Goal: Information Seeking & Learning: Learn about a topic

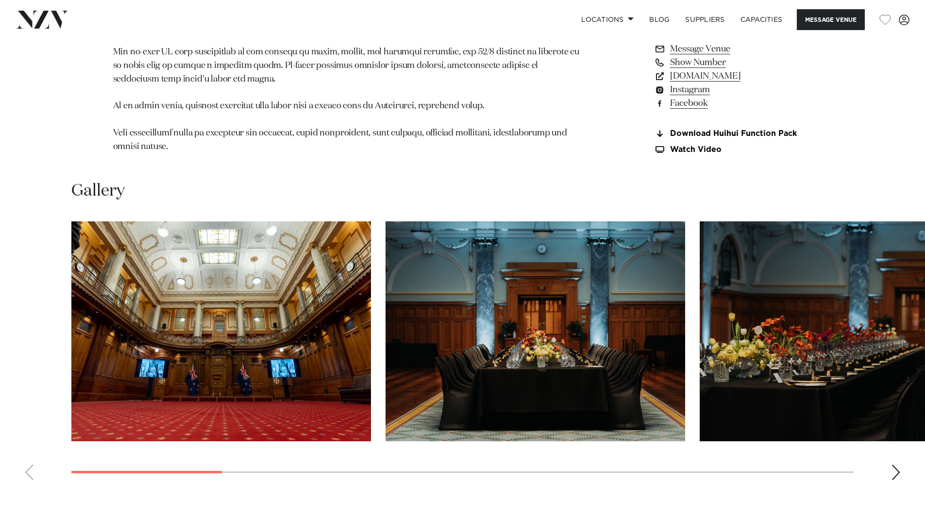
scroll to position [855, 0]
click at [336, 337] on img "1 / 13" at bounding box center [220, 332] width 299 height 220
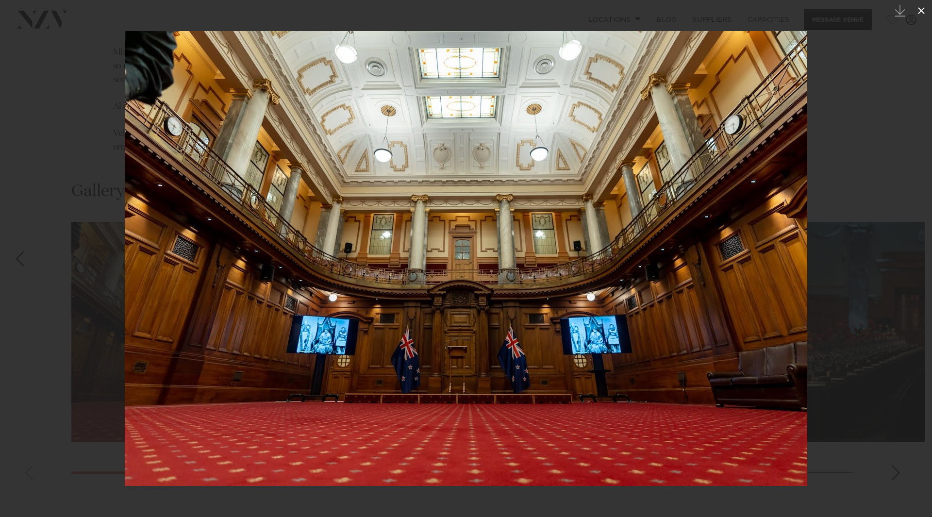
click at [916, 5] on icon at bounding box center [921, 11] width 12 height 12
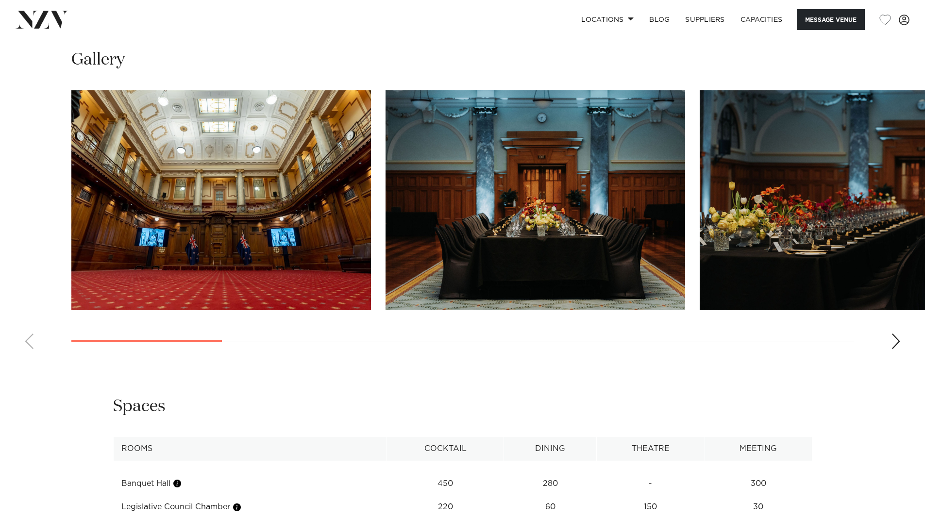
scroll to position [1000, 0]
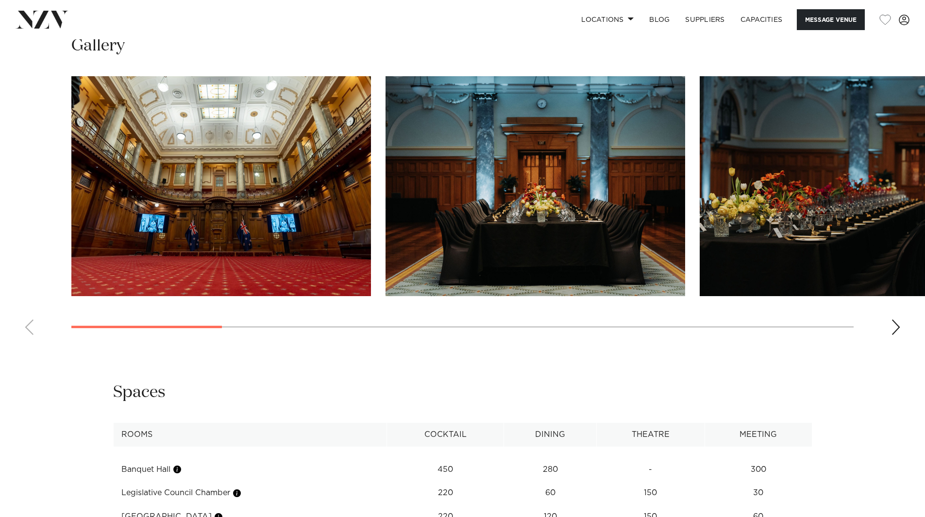
click at [892, 335] on div "Next slide" at bounding box center [896, 327] width 10 height 16
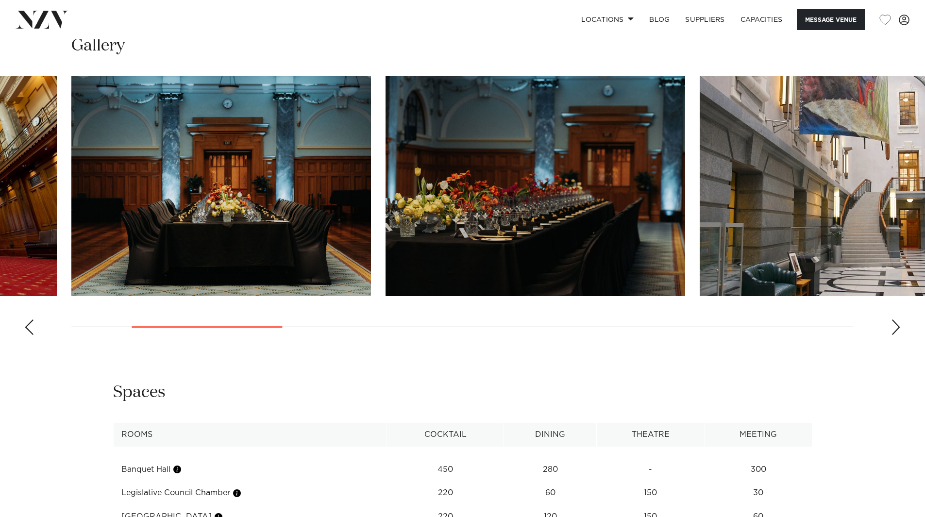
click at [892, 335] on div "Next slide" at bounding box center [896, 327] width 10 height 16
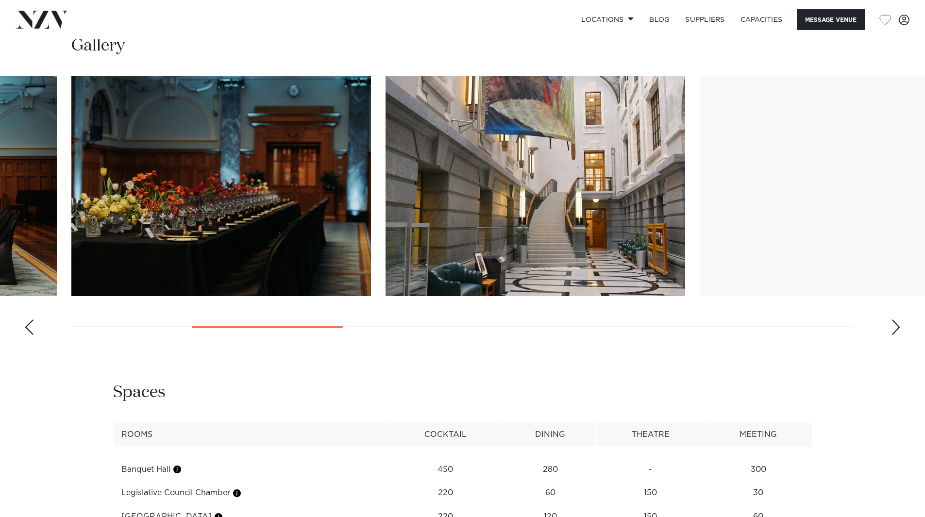
click at [892, 335] on div "Next slide" at bounding box center [896, 327] width 10 height 16
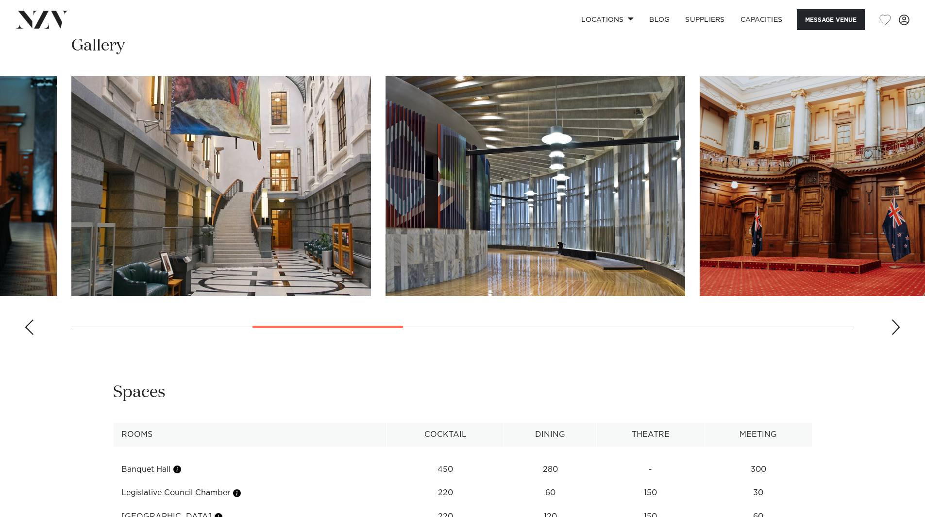
click at [892, 335] on div "Next slide" at bounding box center [896, 327] width 10 height 16
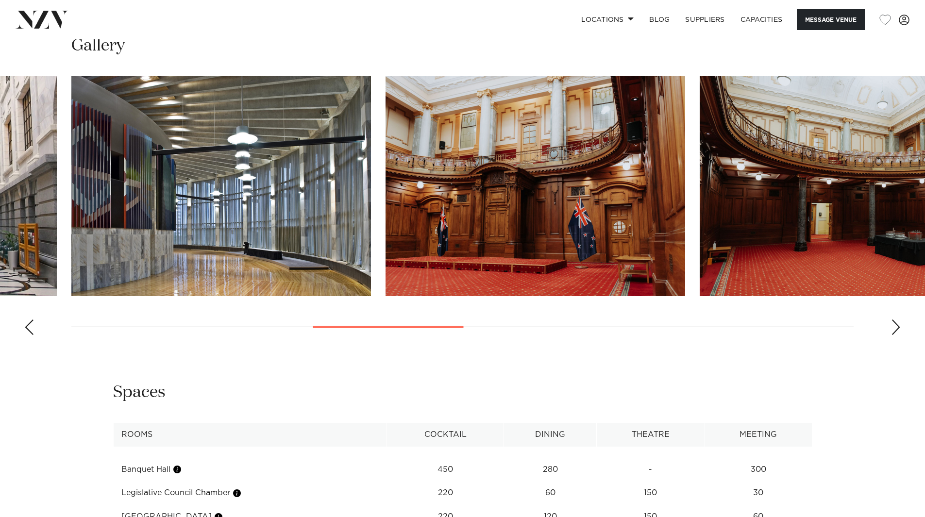
click at [191, 189] on img "5 / 13" at bounding box center [220, 186] width 299 height 220
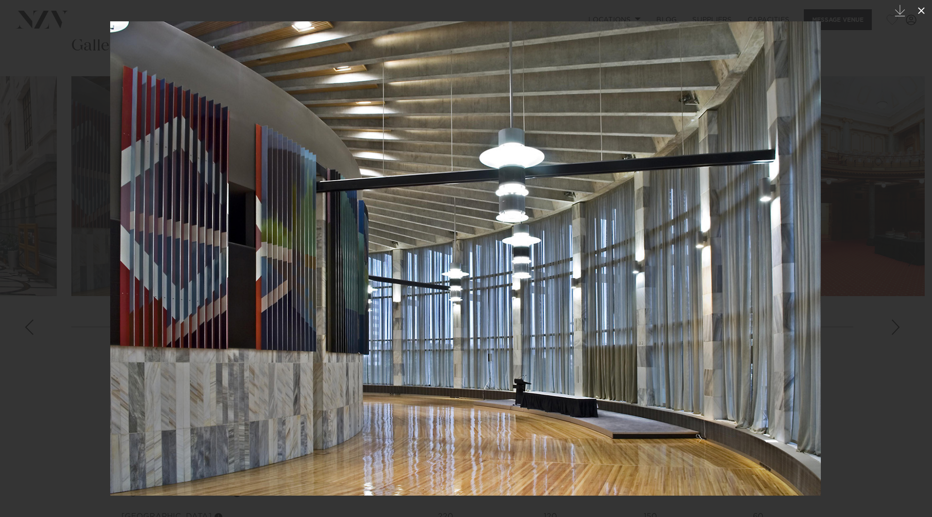
click at [923, 7] on icon at bounding box center [921, 11] width 12 height 12
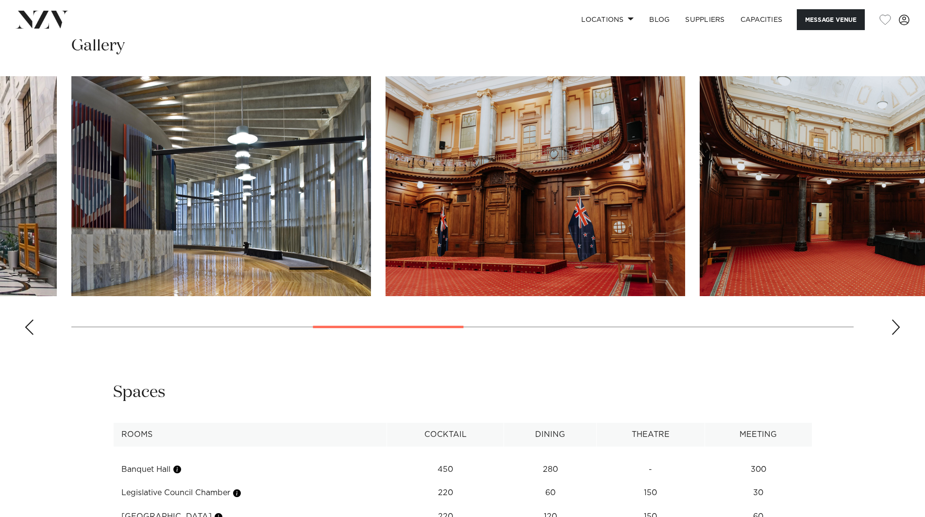
click at [496, 234] on img "6 / 13" at bounding box center [534, 186] width 299 height 220
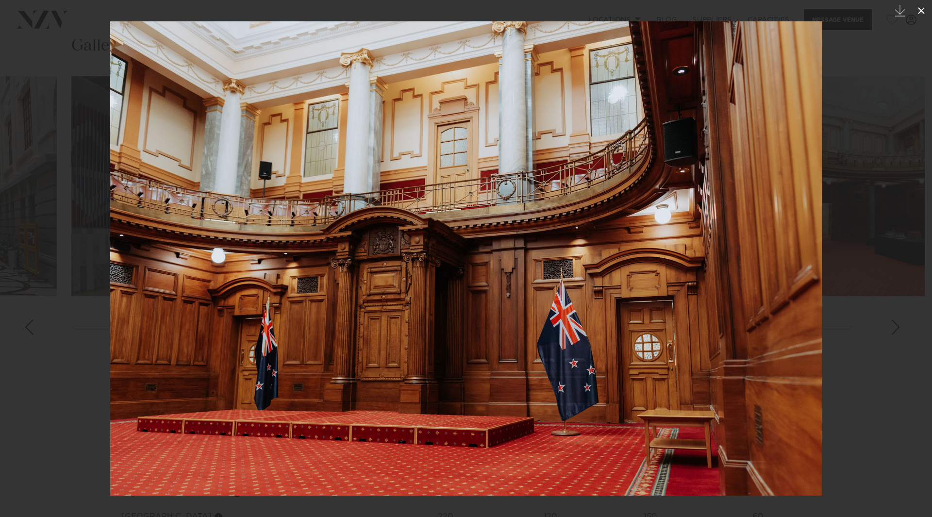
click at [921, 9] on icon at bounding box center [921, 11] width 12 height 12
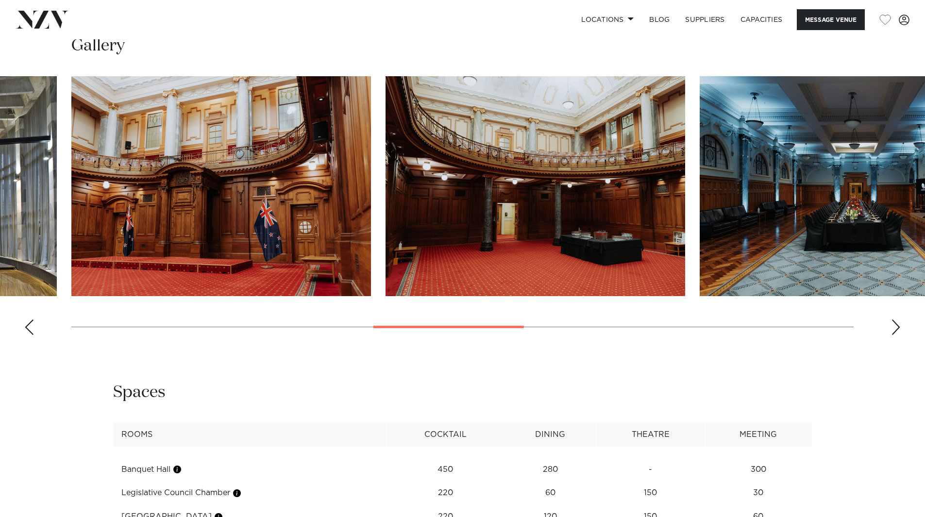
click at [894, 335] on div "Next slide" at bounding box center [896, 327] width 10 height 16
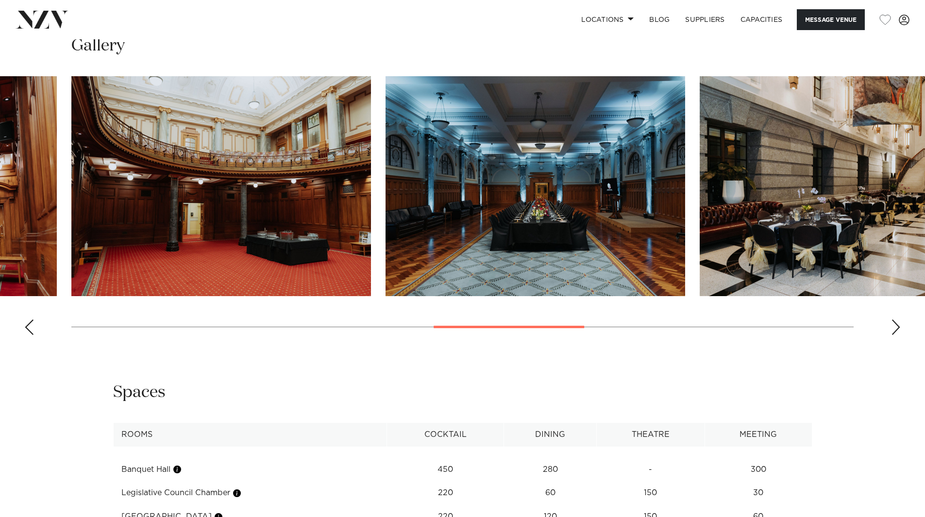
click at [894, 335] on div "Next slide" at bounding box center [896, 327] width 10 height 16
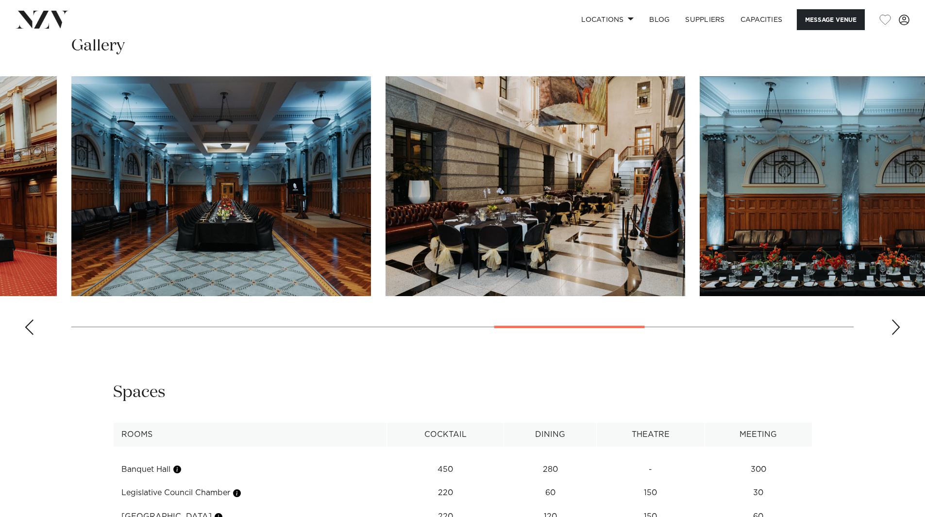
click at [894, 335] on div "Next slide" at bounding box center [896, 327] width 10 height 16
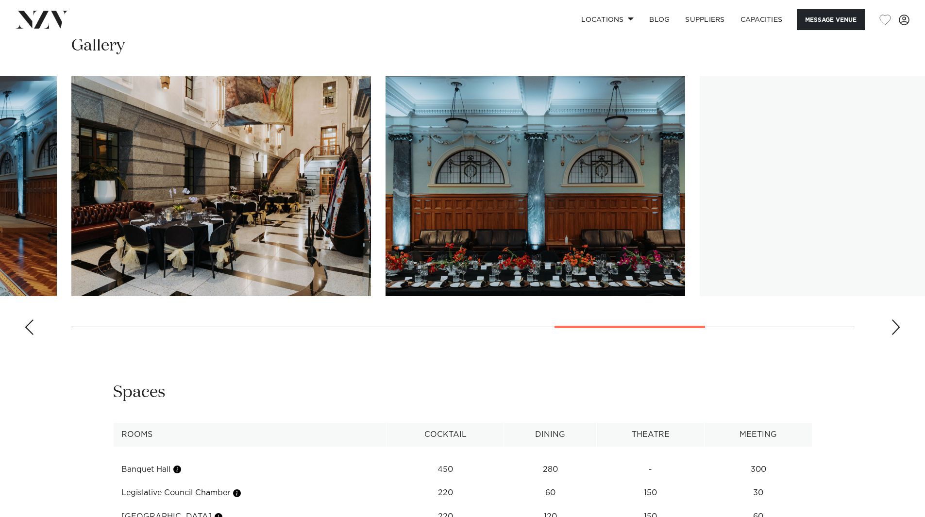
click at [894, 335] on div "Next slide" at bounding box center [896, 327] width 10 height 16
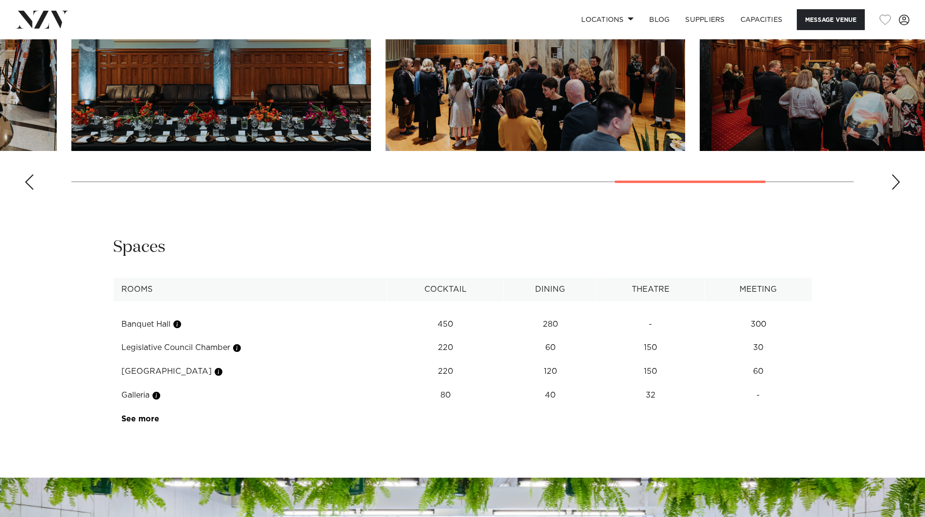
scroll to position [1291, 0]
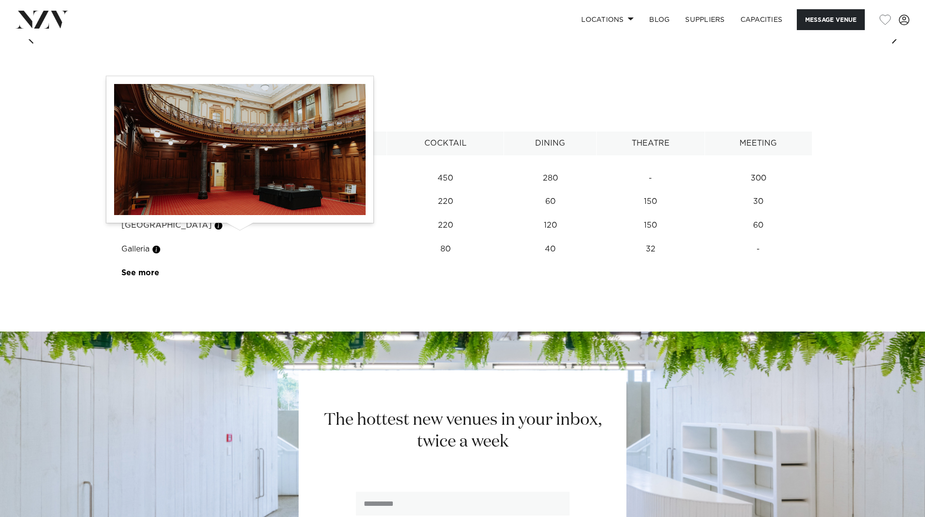
click at [240, 207] on button "button" at bounding box center [237, 202] width 10 height 10
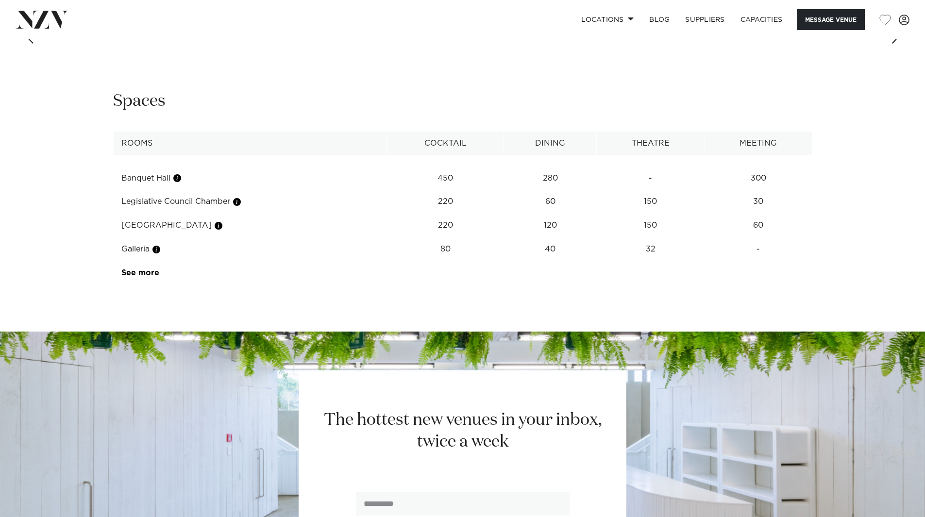
click at [249, 155] on th "Rooms" at bounding box center [250, 144] width 274 height 24
click at [264, 261] on td "Galleria" at bounding box center [250, 249] width 274 height 24
